Goal: Information Seeking & Learning: Learn about a topic

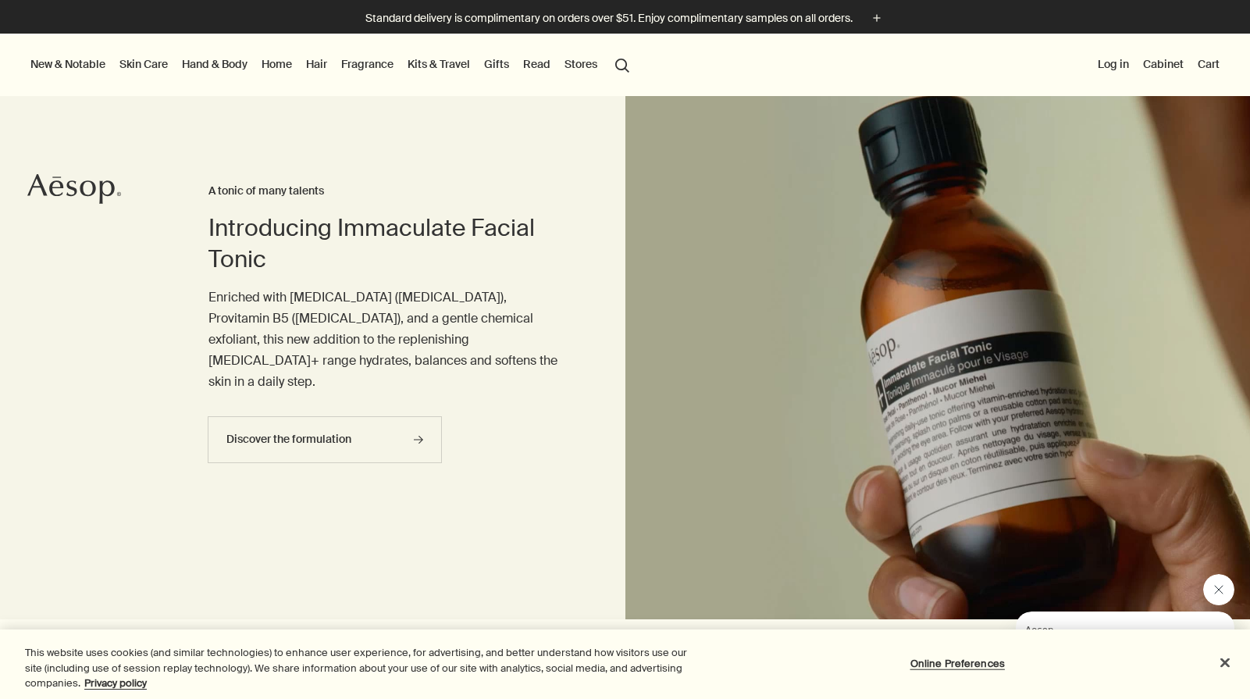
click at [314, 71] on link "Hair" at bounding box center [316, 64] width 27 height 20
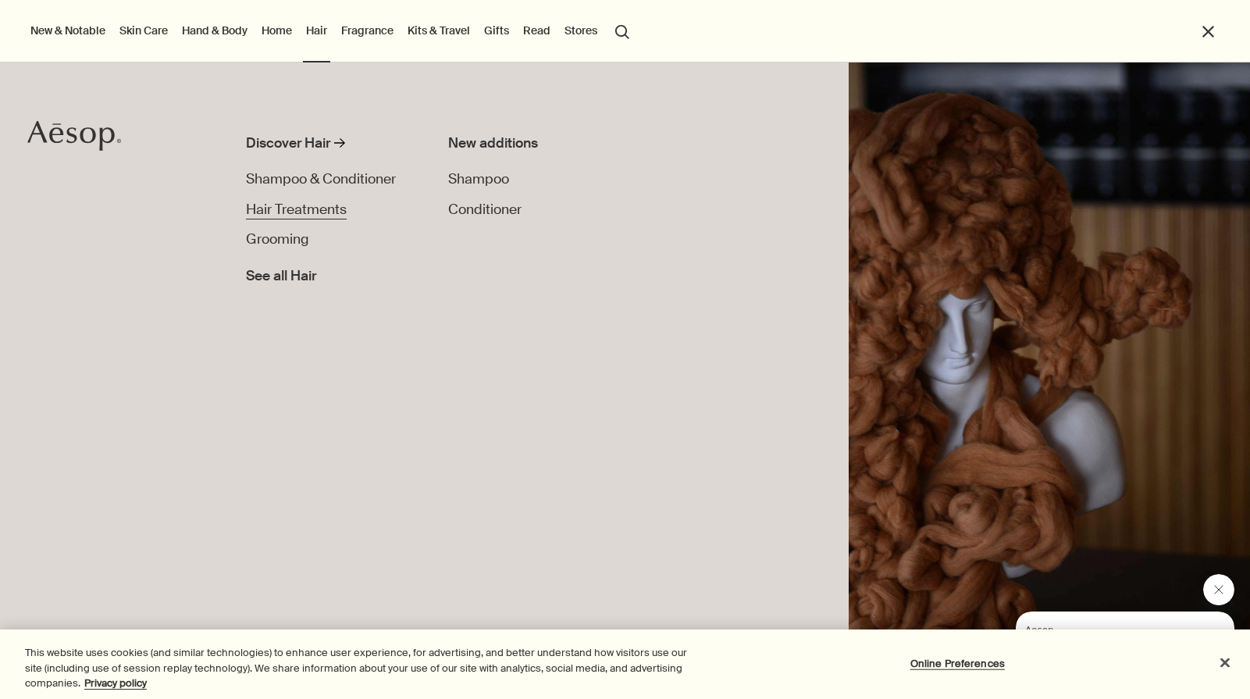
click at [297, 209] on span "Hair Treatments" at bounding box center [296, 209] width 101 height 17
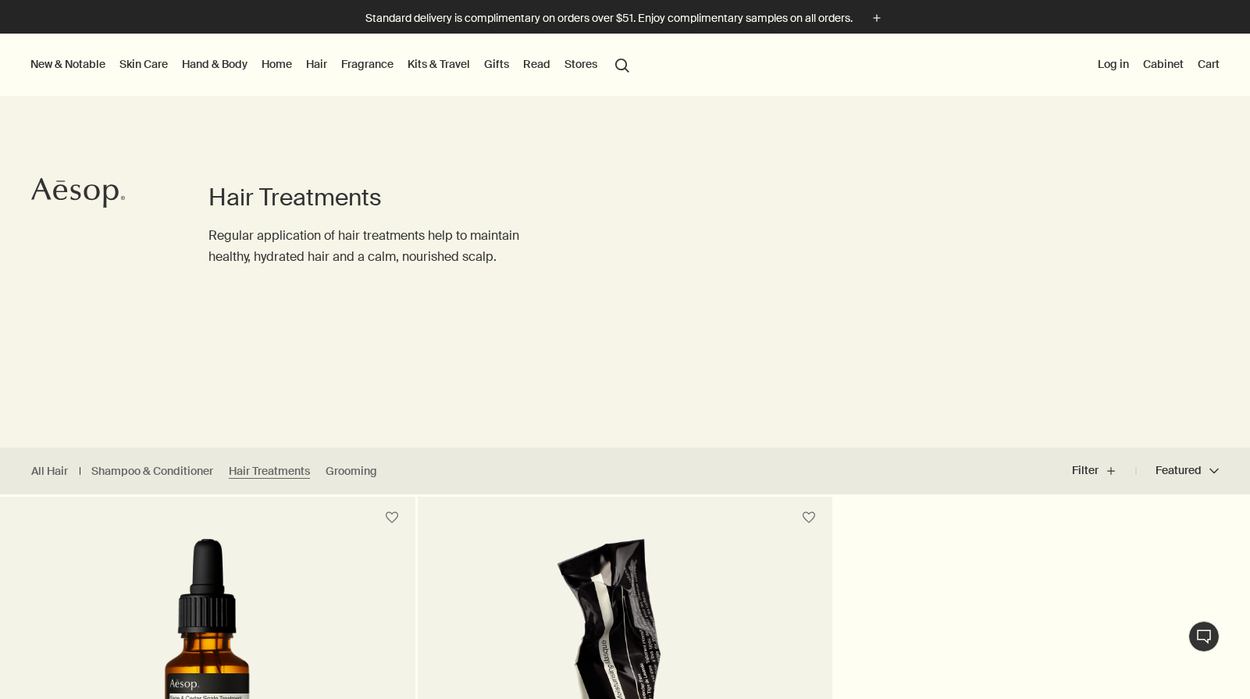
click at [317, 66] on link "Hair" at bounding box center [316, 64] width 27 height 20
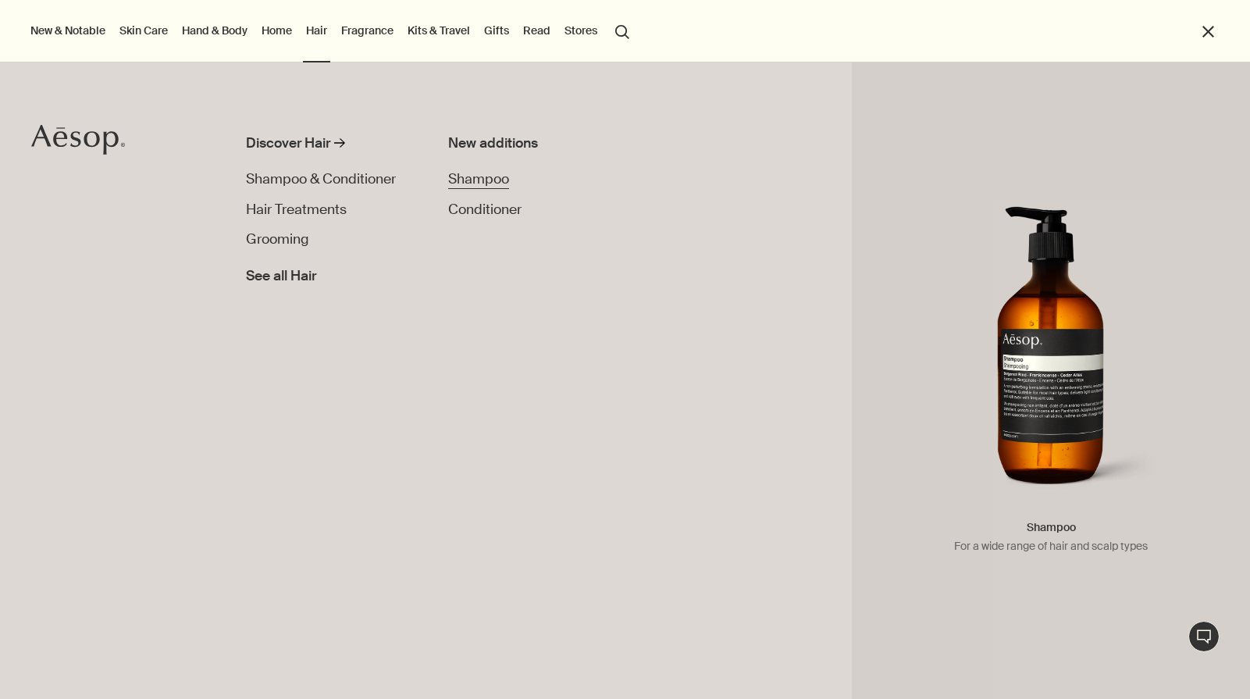
click at [465, 180] on span "Shampoo" at bounding box center [478, 178] width 61 height 17
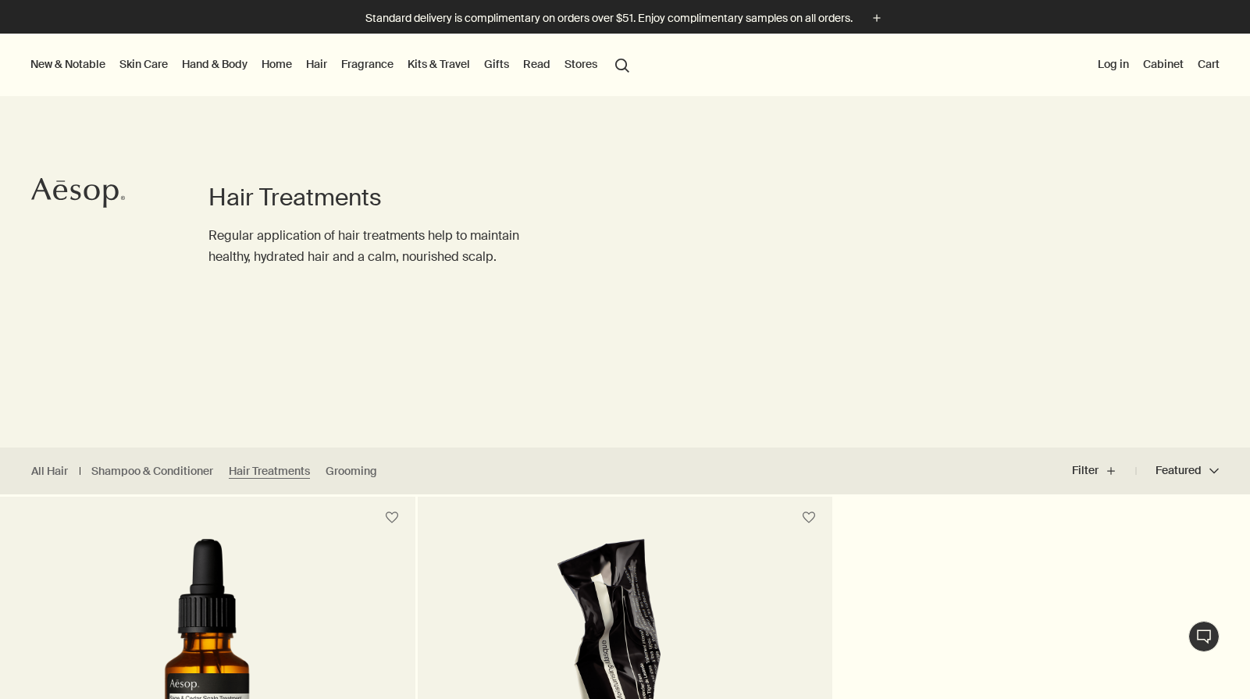
click at [317, 65] on link "Hair" at bounding box center [316, 64] width 27 height 20
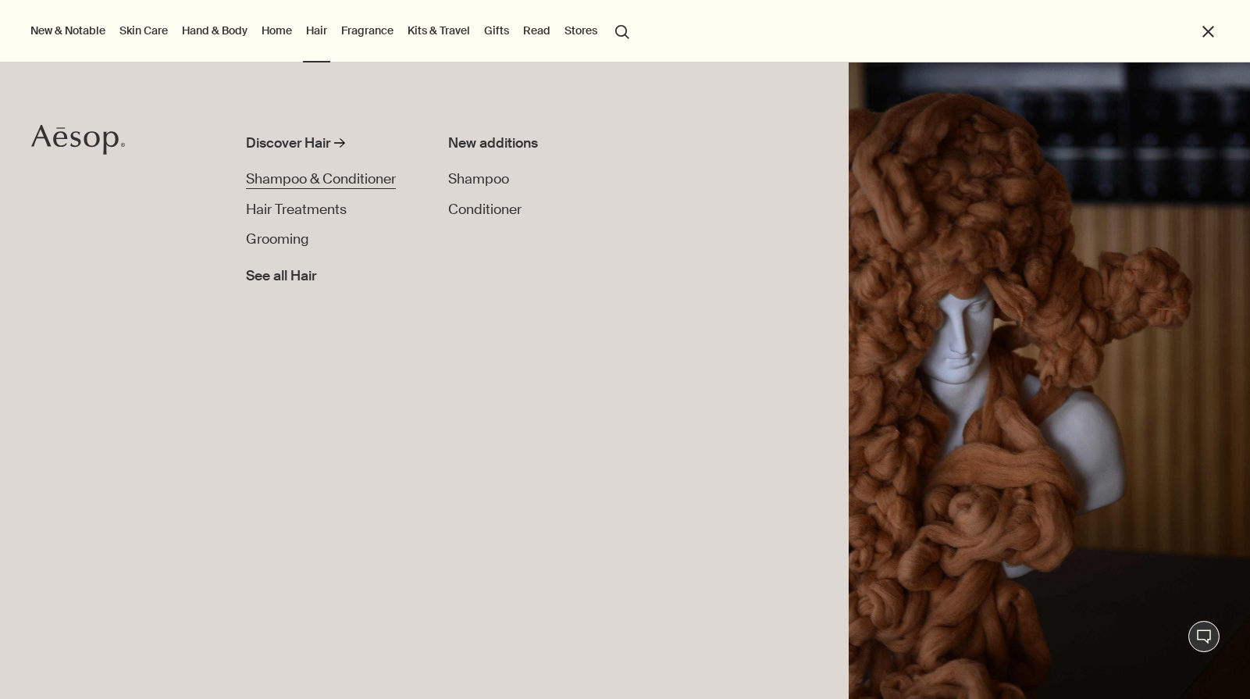
click at [337, 176] on span "Shampoo & Conditioner" at bounding box center [321, 178] width 150 height 17
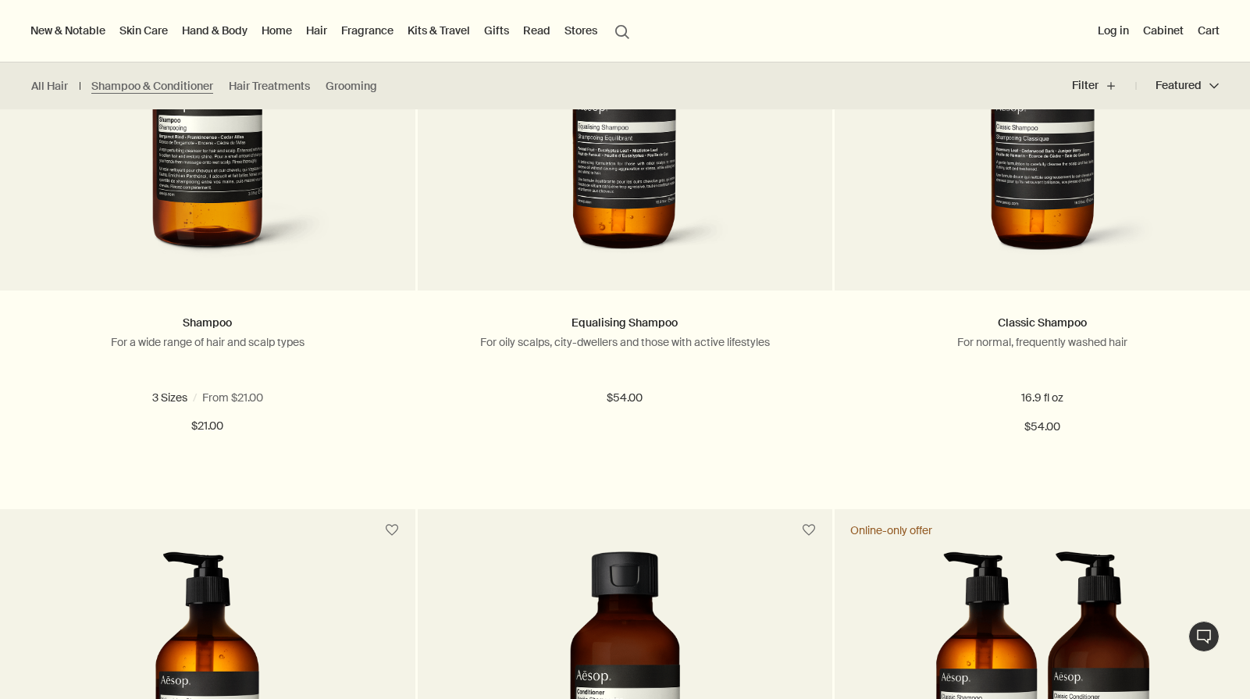
scroll to position [465, 0]
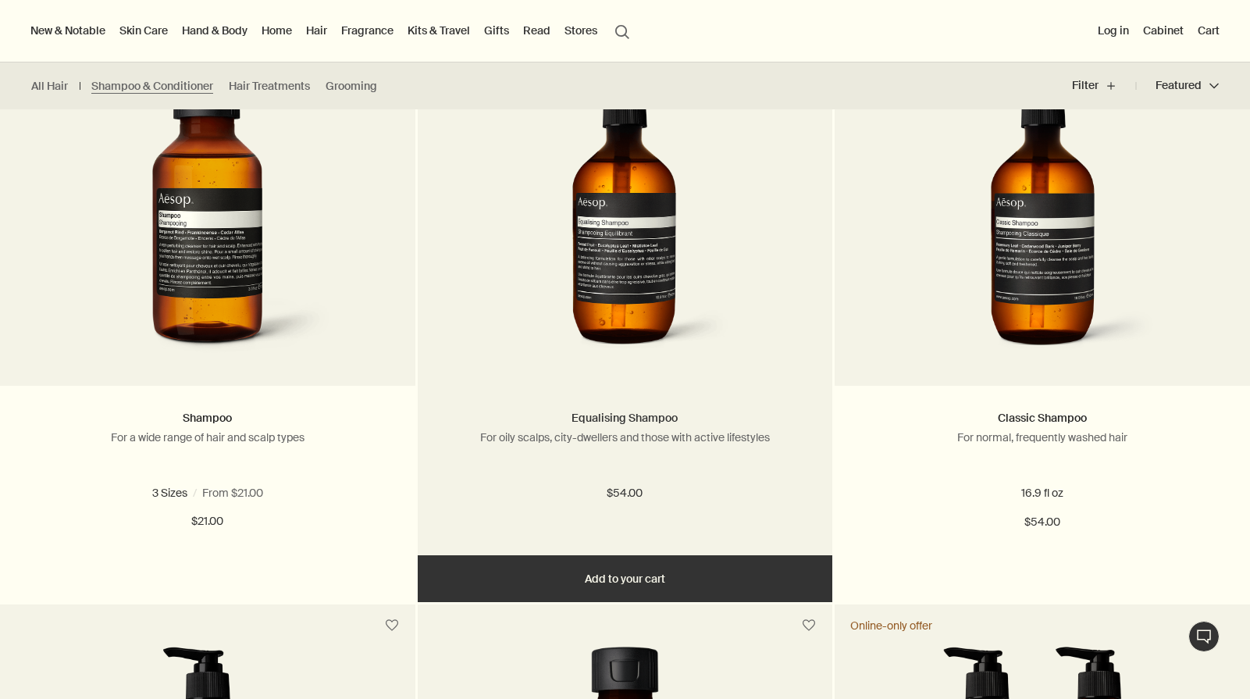
click at [610, 422] on link "Equalising Shampoo" at bounding box center [624, 418] width 106 height 14
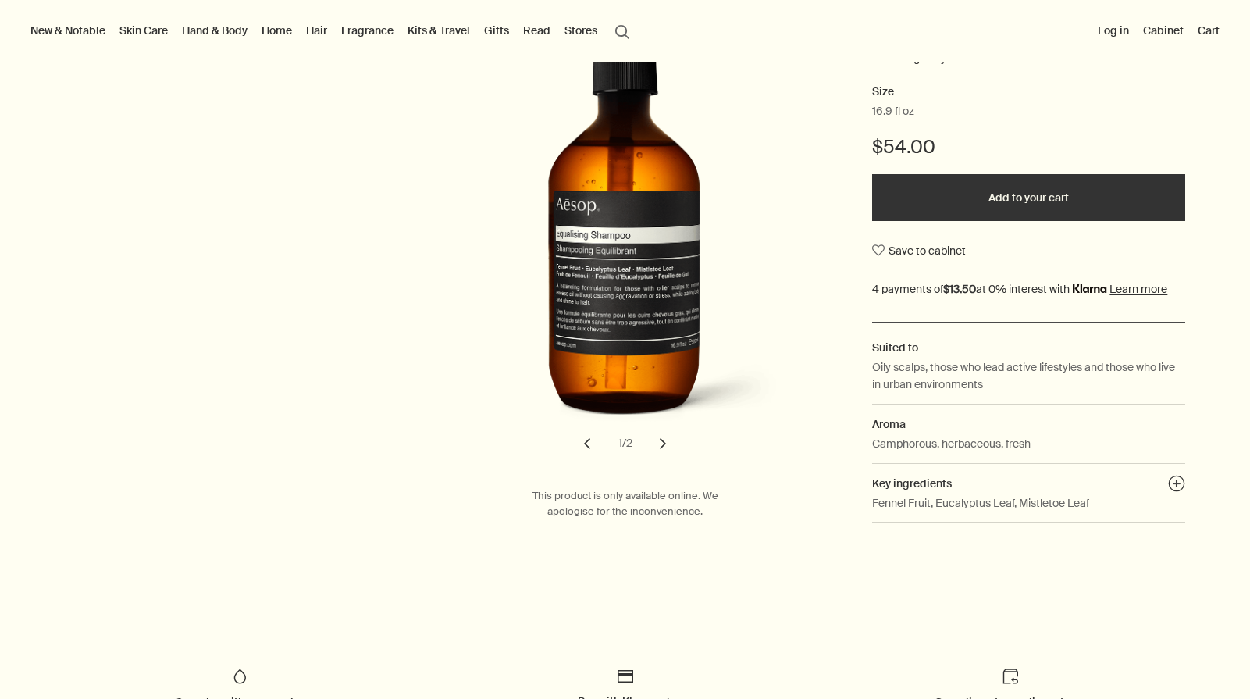
scroll to position [255, 0]
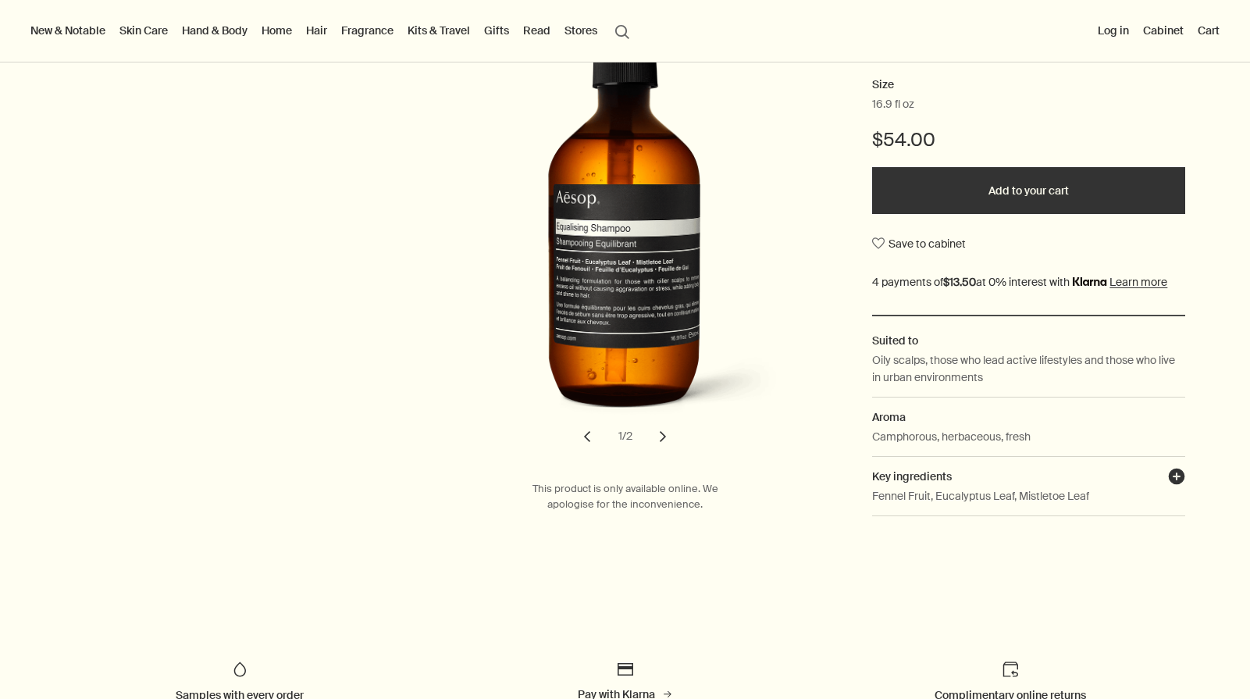
click at [1173, 472] on button "plusAndCloseWithCircle" at bounding box center [1176, 479] width 17 height 22
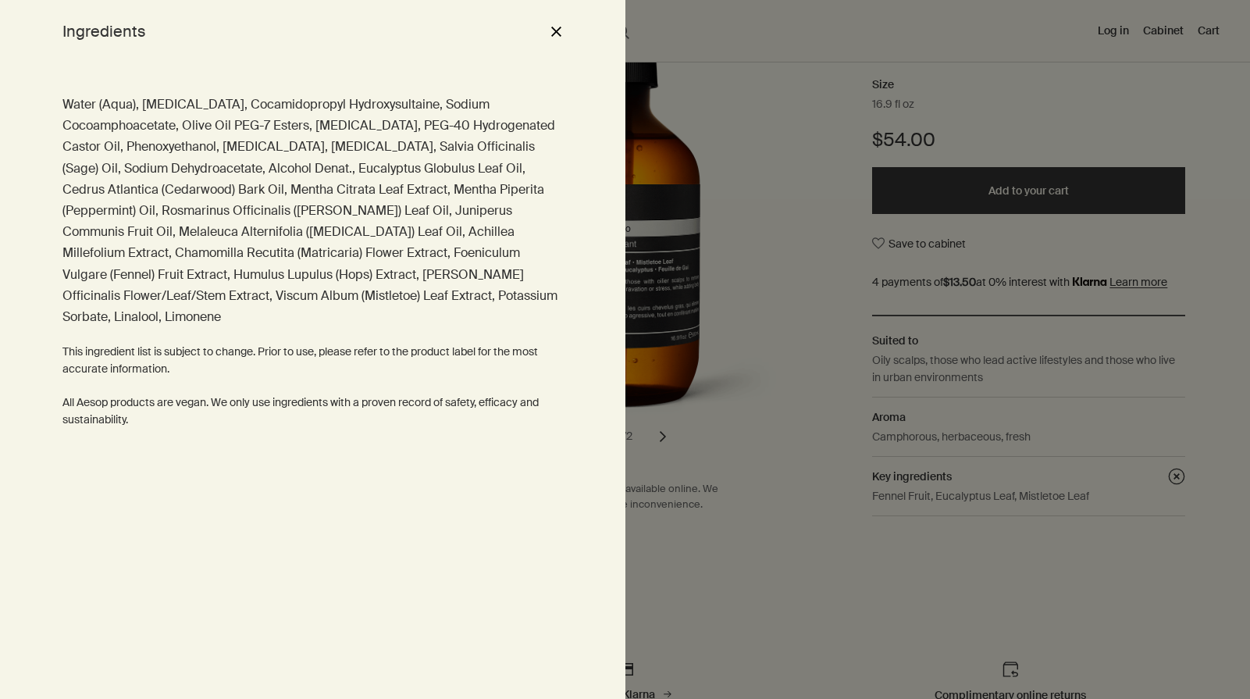
click at [559, 37] on button "close" at bounding box center [555, 31] width 19 height 27
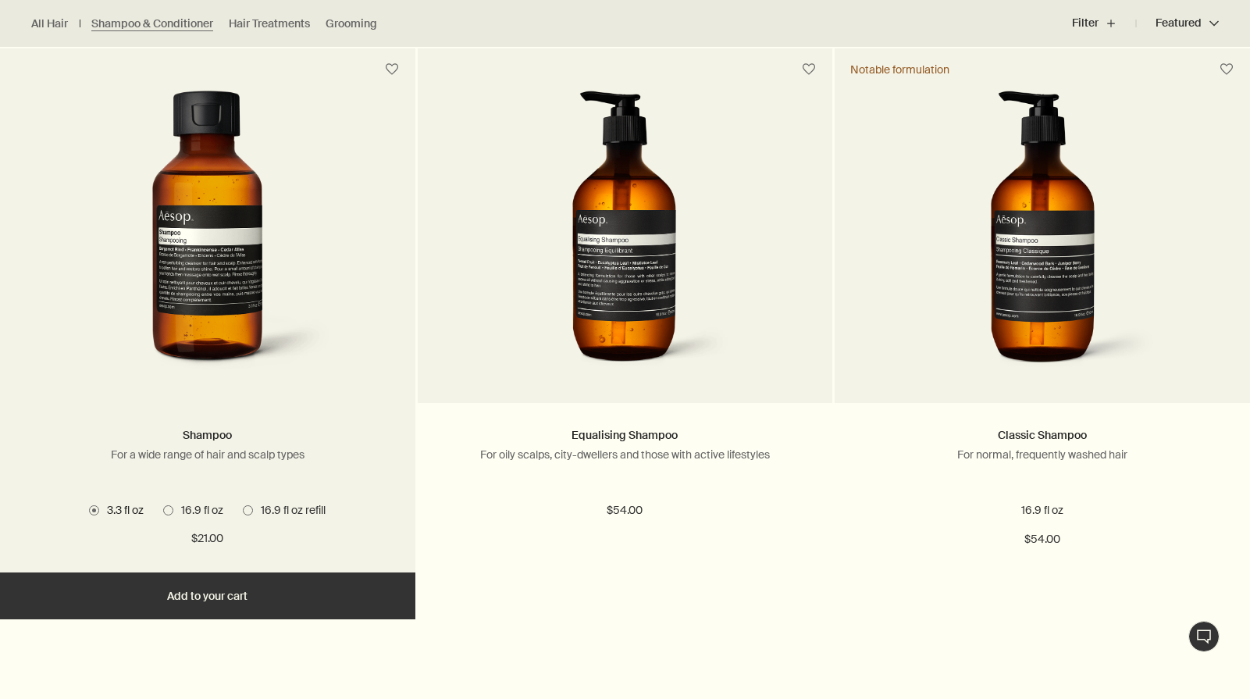
scroll to position [447, 0]
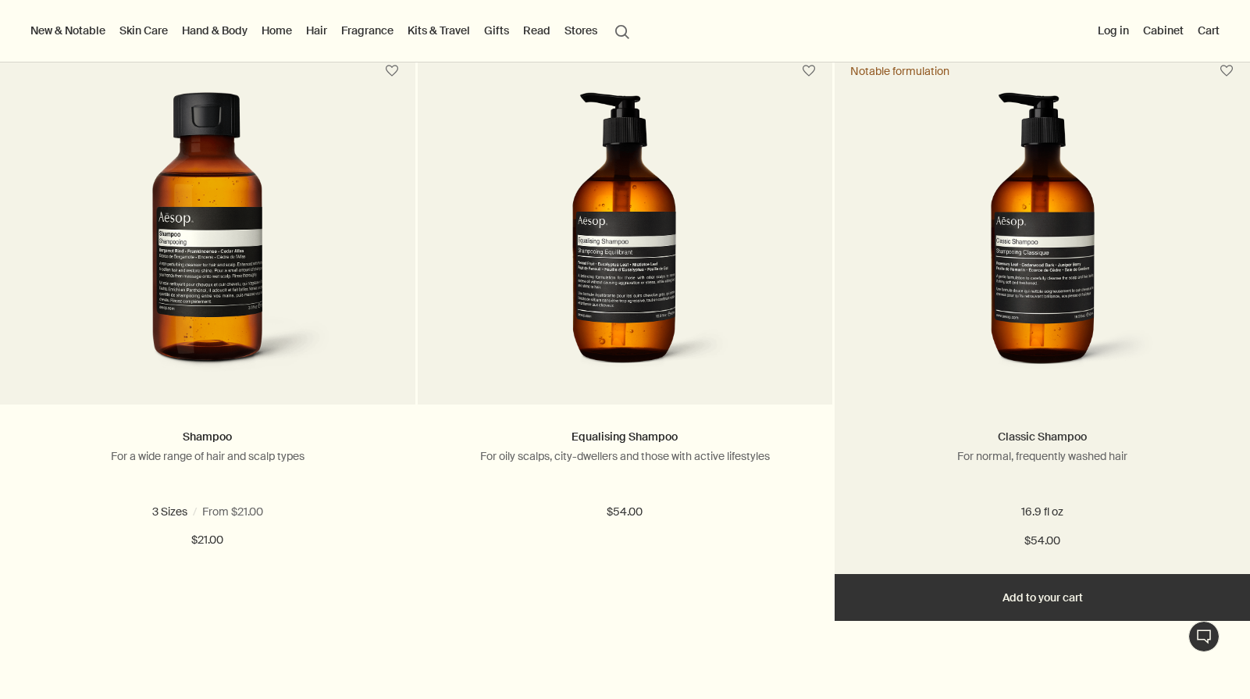
click at [1037, 438] on link "Classic Shampoo" at bounding box center [1042, 436] width 89 height 14
